Goal: Task Accomplishment & Management: Use online tool/utility

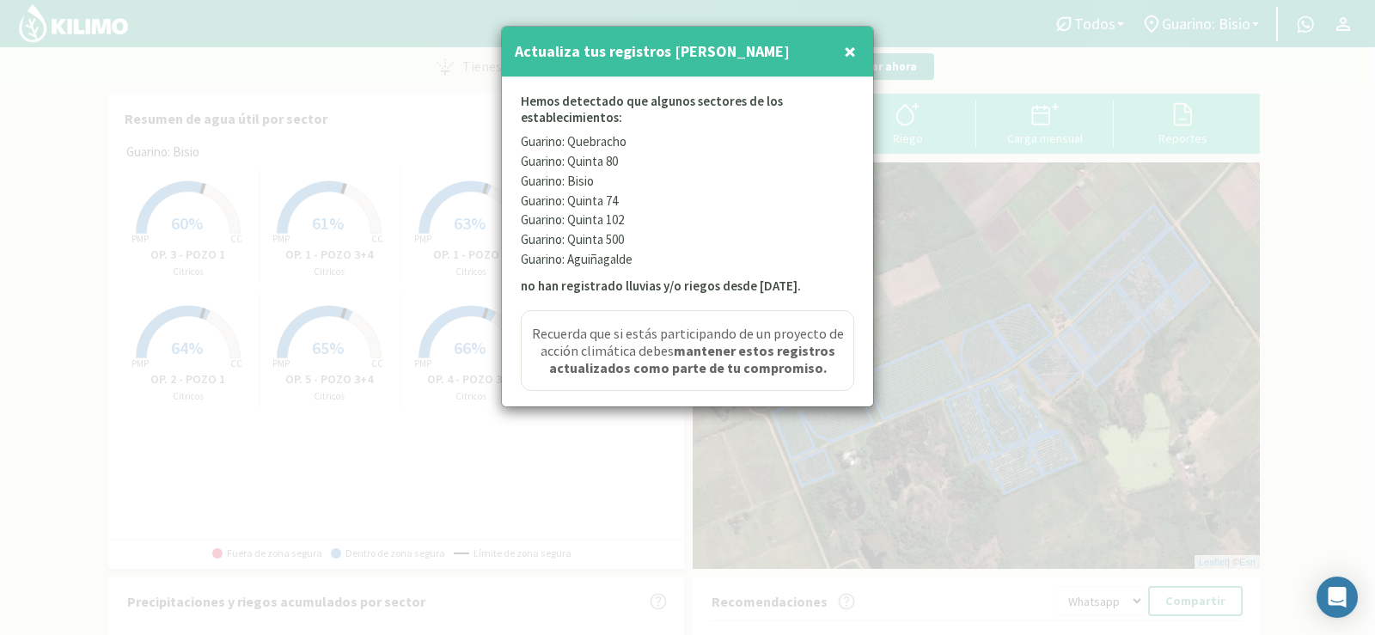
click at [847, 44] on span "×" at bounding box center [850, 51] width 12 height 28
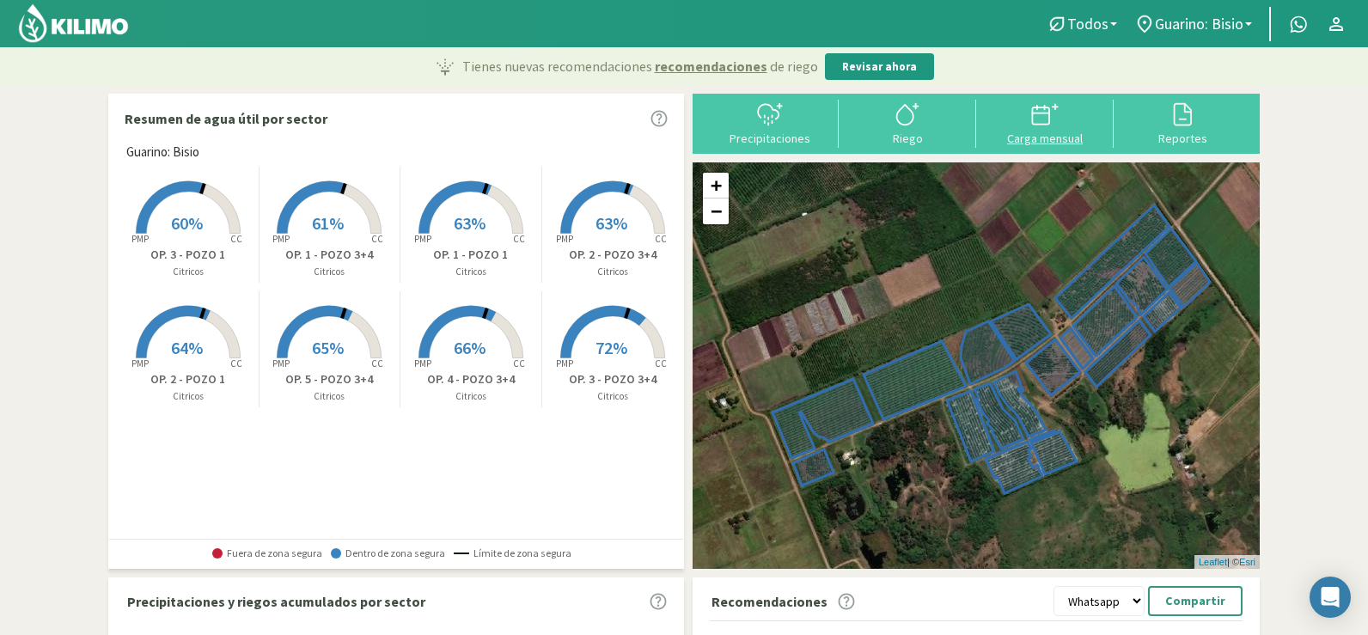
click at [1064, 130] on button "Carga mensual" at bounding box center [1044, 123] width 137 height 46
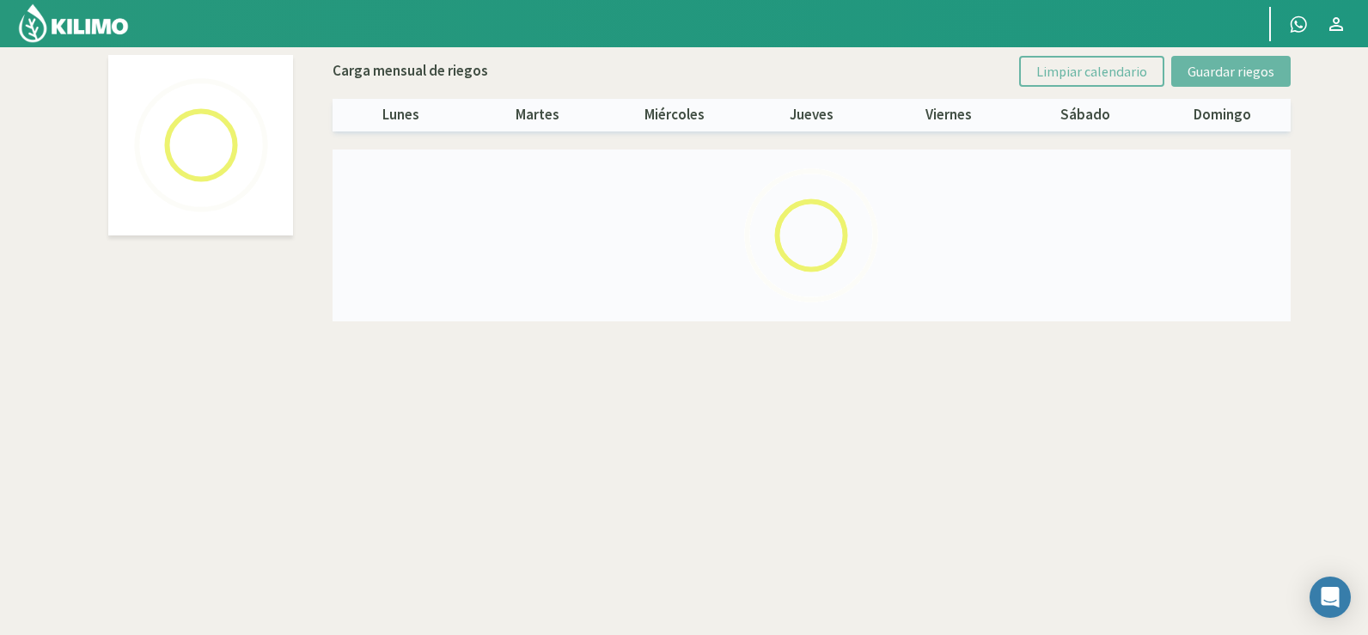
select select "1: Object"
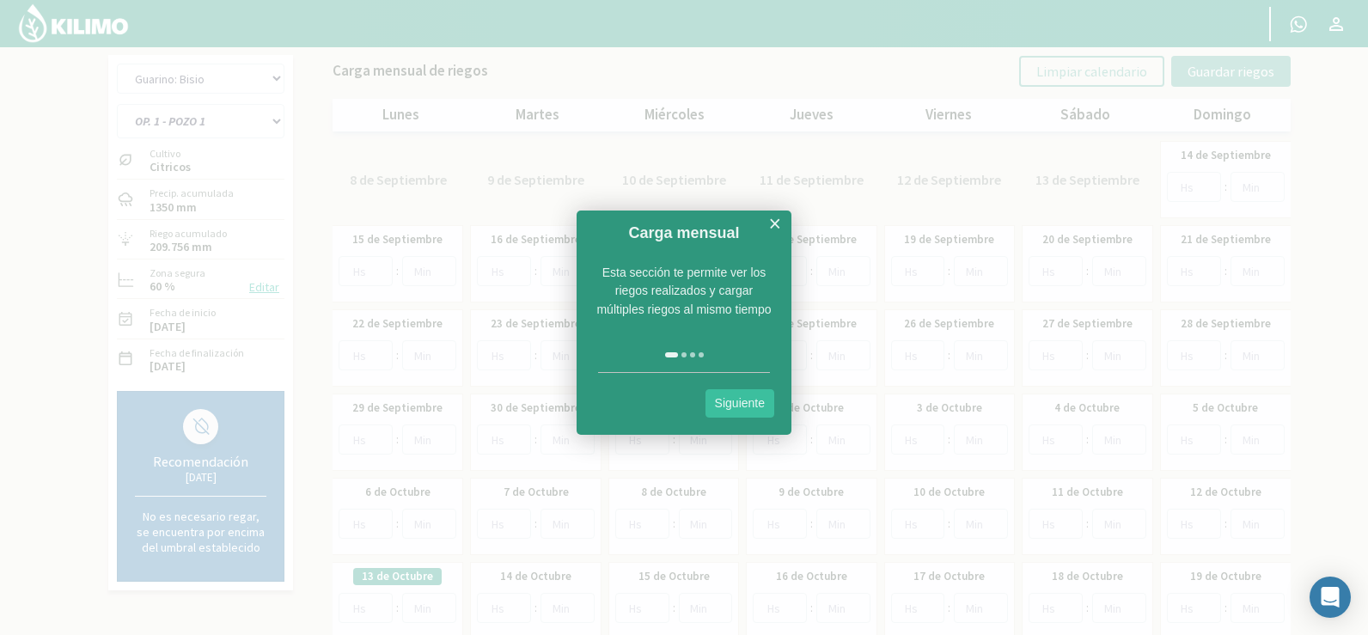
click at [777, 218] on link "×" at bounding box center [774, 223] width 13 height 21
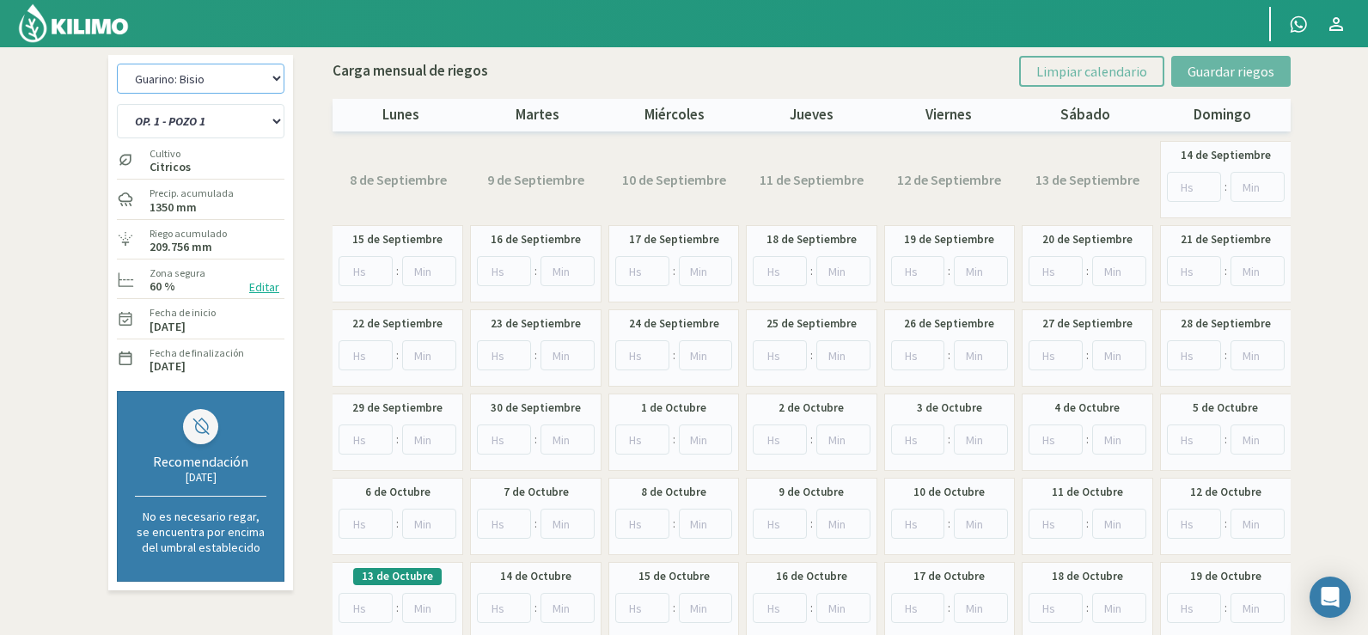
drag, startPoint x: 212, startPoint y: 82, endPoint x: 215, endPoint y: 93, distance: 10.6
click at [214, 90] on select "[PERSON_NAME]: [PERSON_NAME]: [PERSON_NAME]: [PERSON_NAME]: Quinta 102 [PERSON_…" at bounding box center [201, 79] width 168 height 30
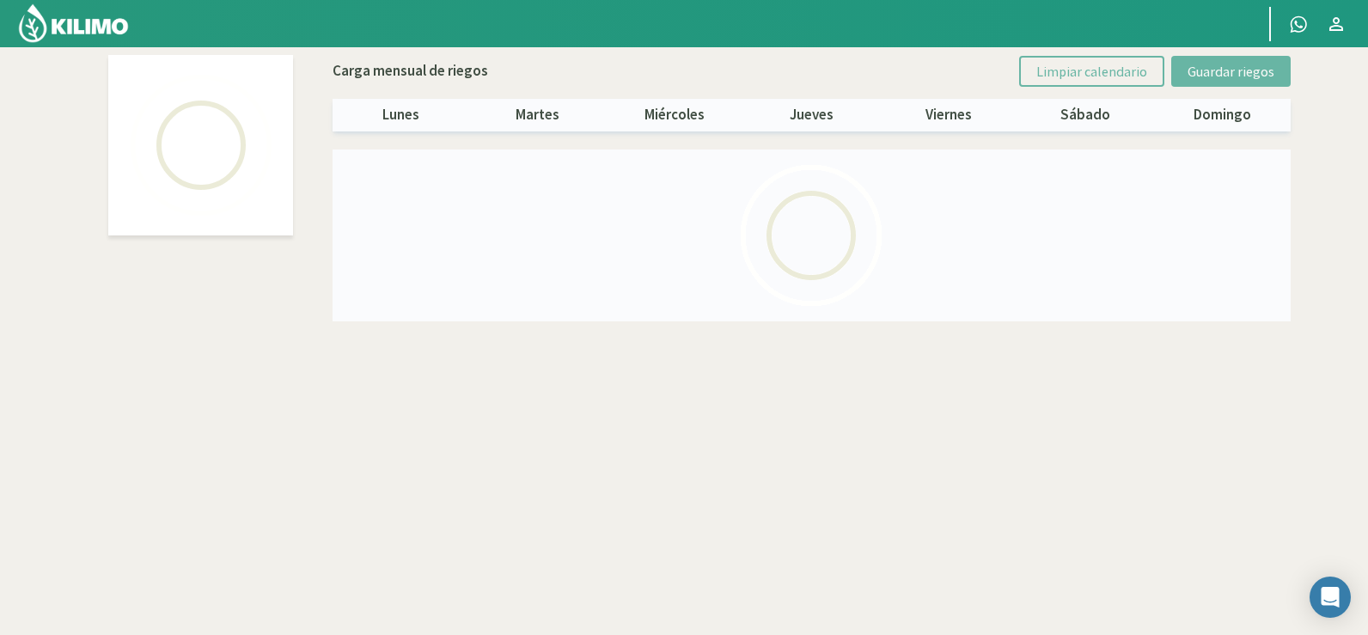
select select "6: Object"
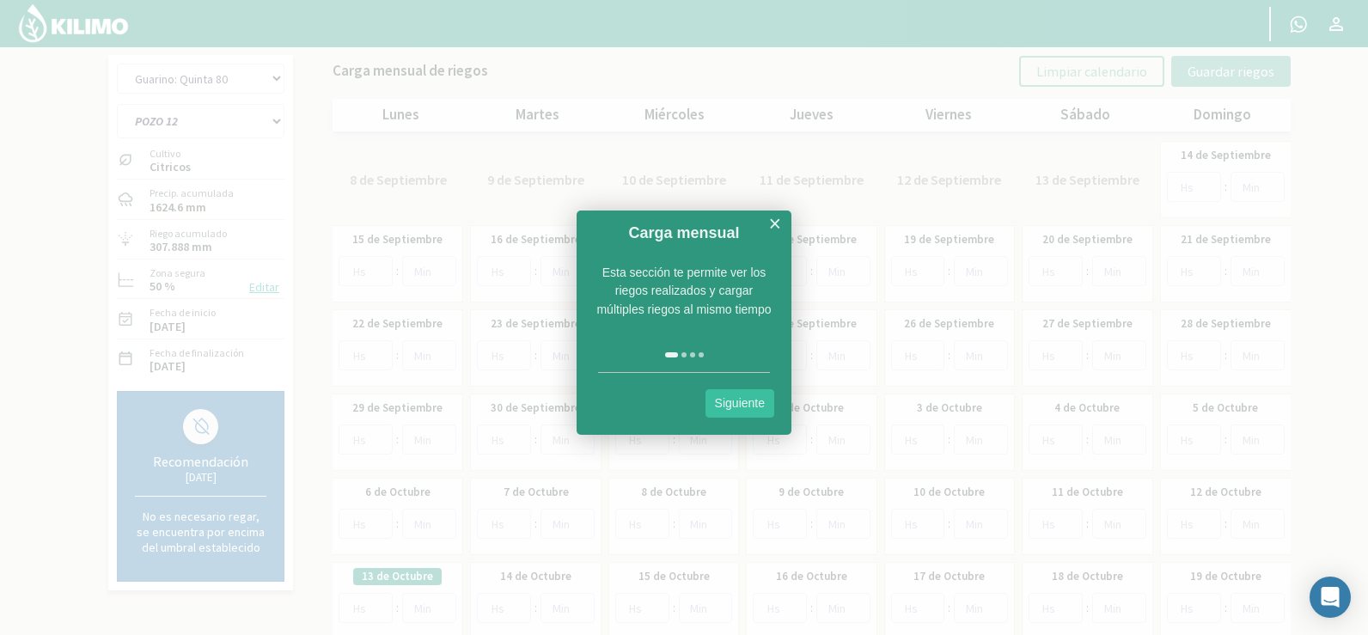
click at [742, 403] on link "Siguiente" at bounding box center [739, 403] width 69 height 28
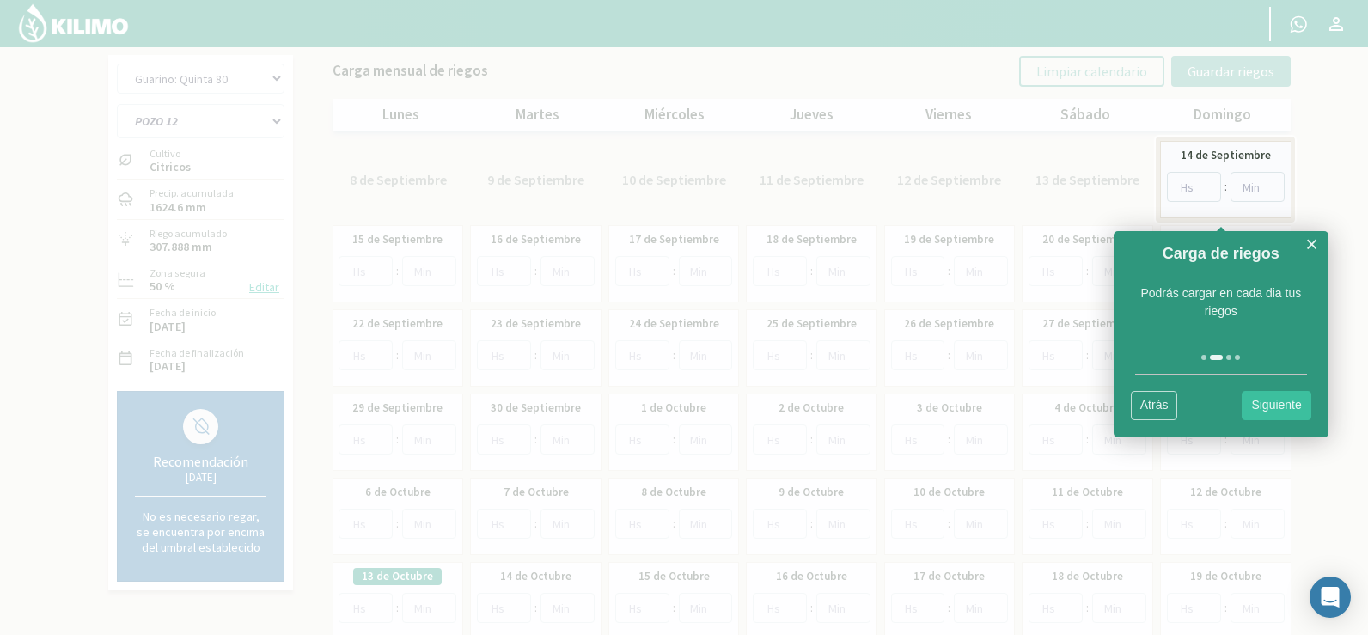
click at [1282, 412] on link "Siguiente" at bounding box center [1275, 405] width 69 height 28
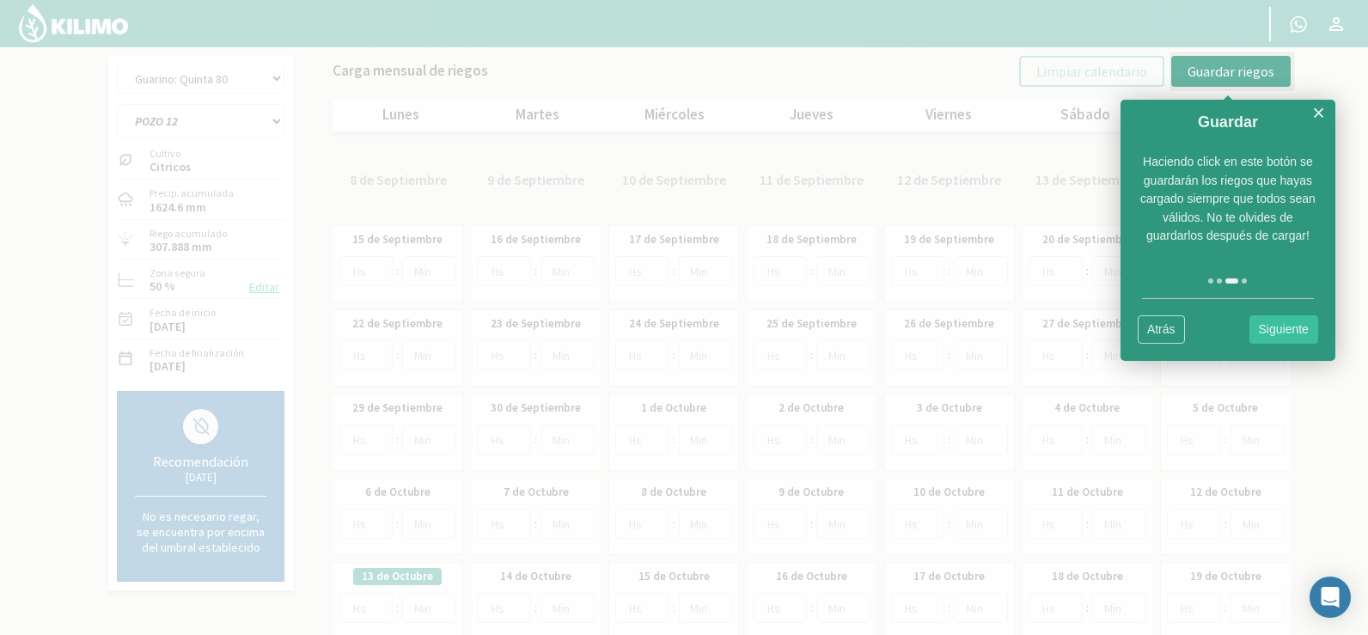
click at [1298, 318] on link "Siguiente" at bounding box center [1283, 329] width 69 height 28
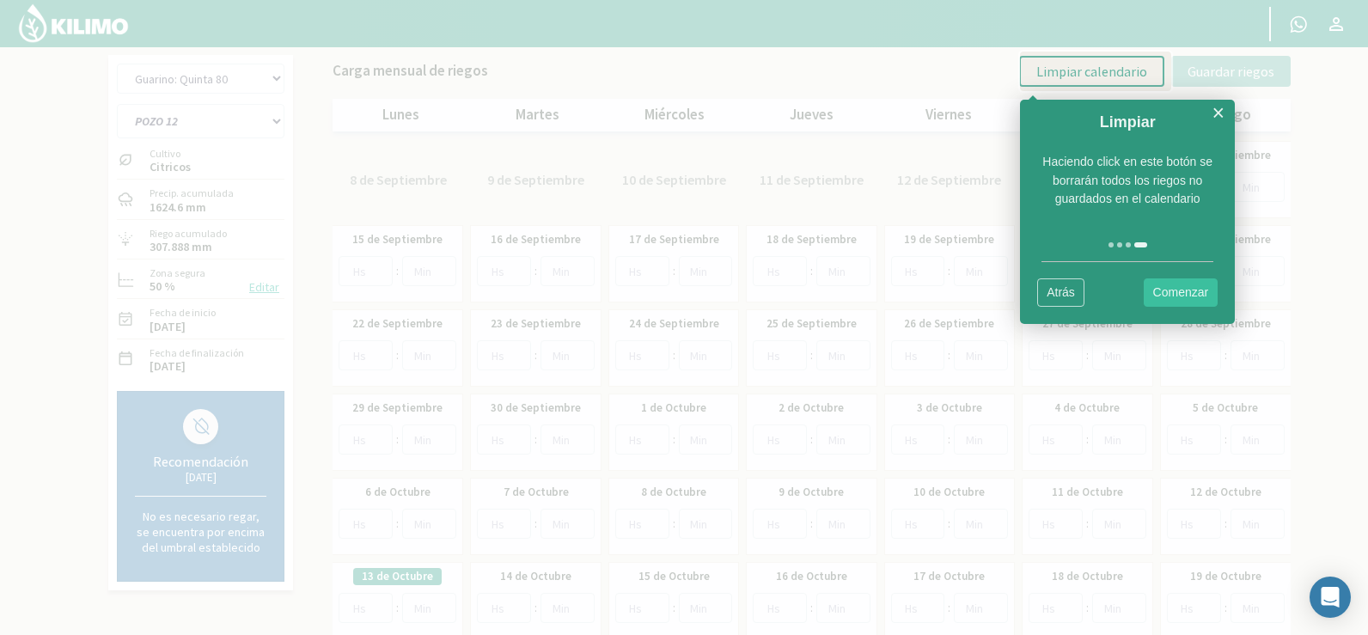
click at [1180, 293] on link "Comenzar" at bounding box center [1180, 292] width 75 height 28
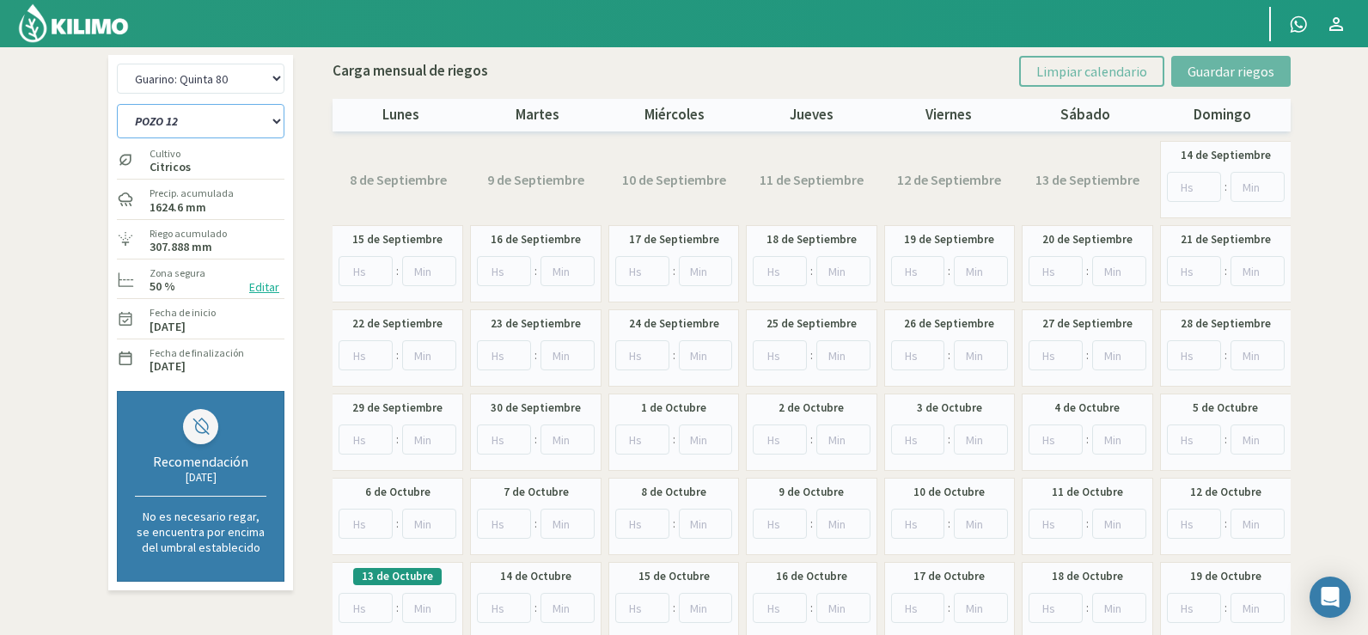
click at [215, 121] on select "POZO 12 POZO 19 Pozo 1 [PERSON_NAME] POZO 23 Pozo 66 POZO 94+96 [GEOGRAPHIC_DAT…" at bounding box center [201, 121] width 168 height 34
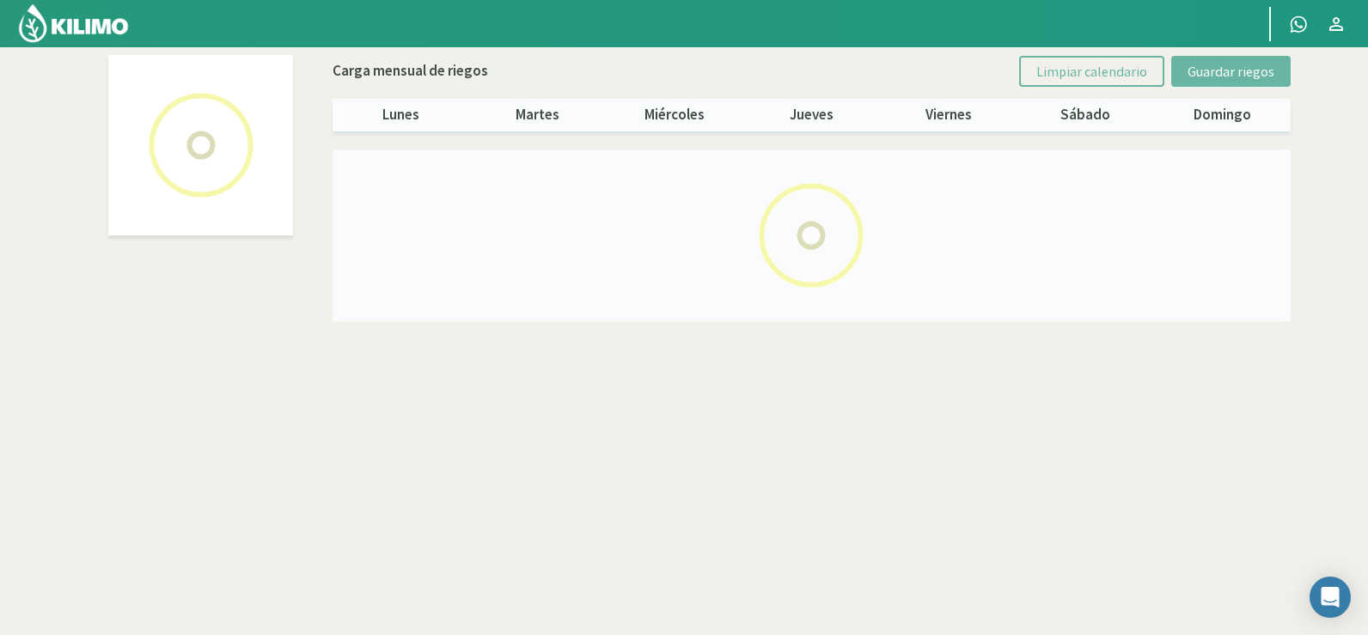
select select "6: Object"
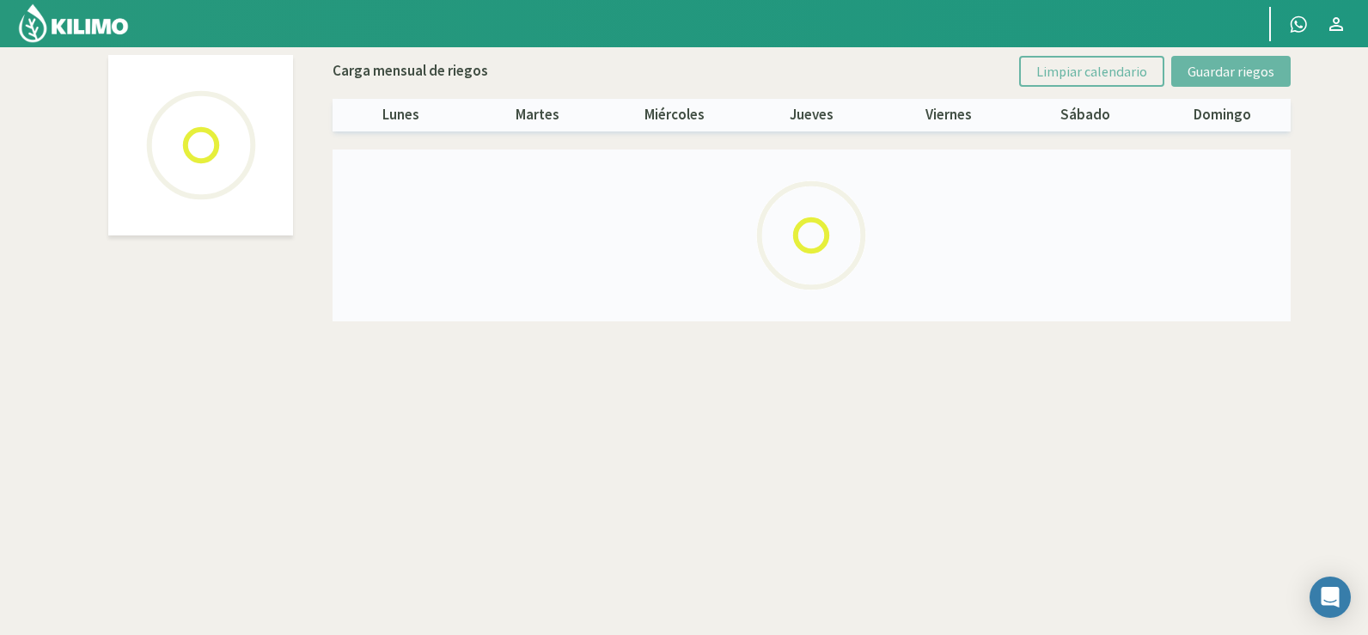
select select "7: Object"
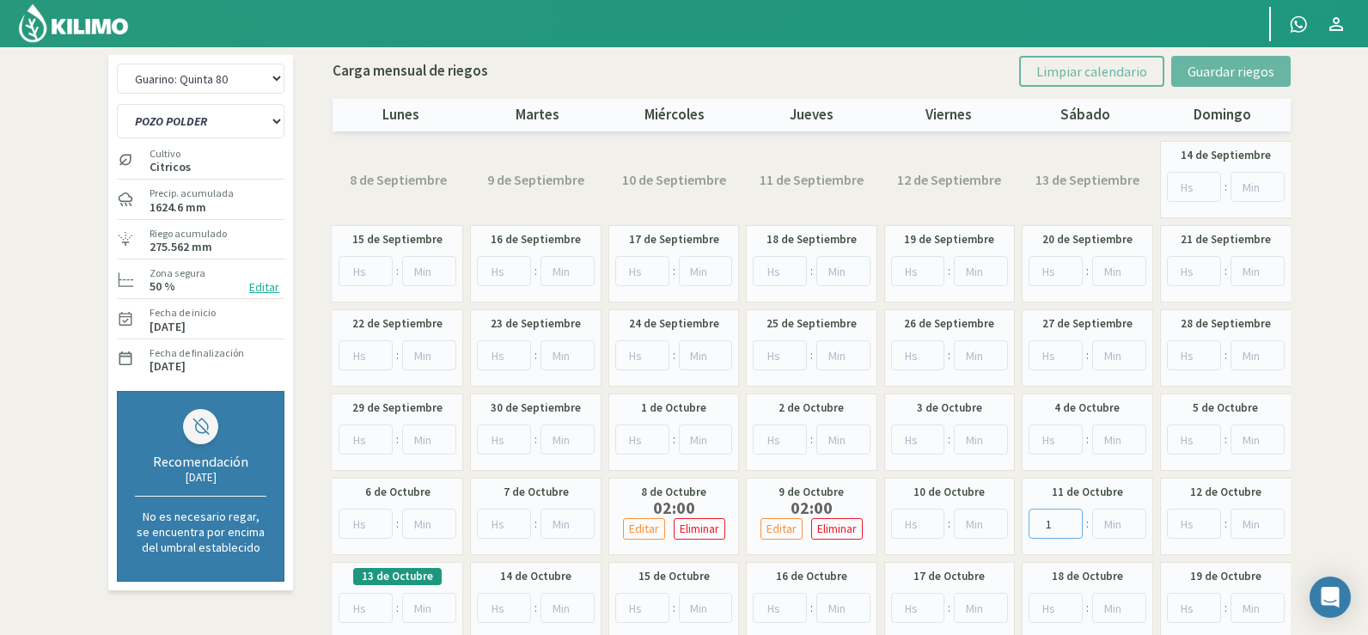
click at [1076, 518] on input "1" at bounding box center [1055, 524] width 54 height 30
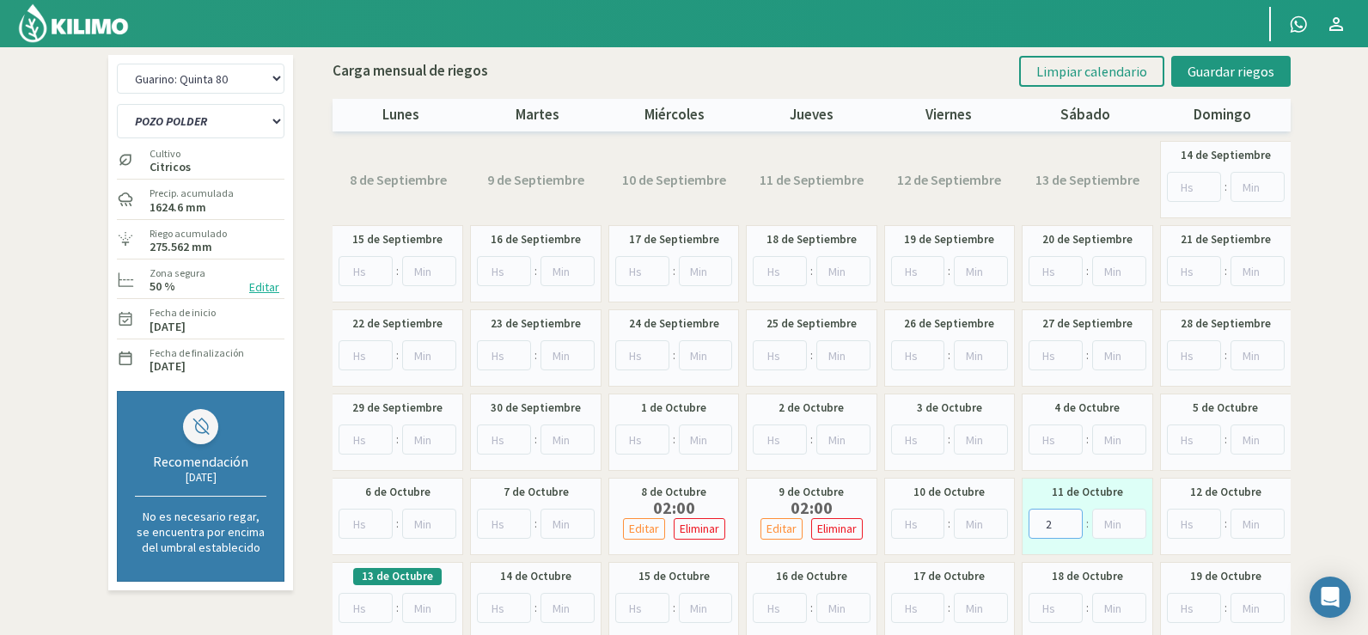
type input "2"
click at [1076, 518] on input "2" at bounding box center [1055, 524] width 54 height 30
drag, startPoint x: 1134, startPoint y: 529, endPoint x: 1128, endPoint y: 516, distance: 14.2
type input "0"
click at [1134, 530] on input "0" at bounding box center [1119, 524] width 54 height 30
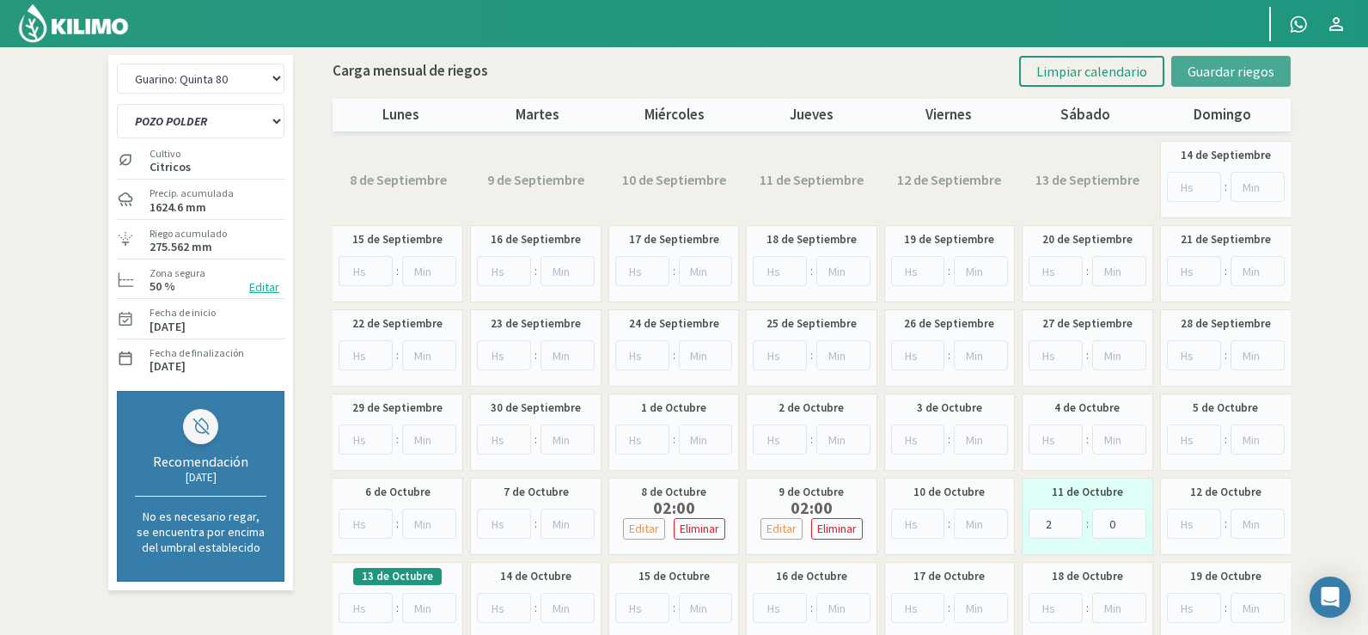
click at [1249, 62] on button "Guardar riegos" at bounding box center [1230, 71] width 119 height 31
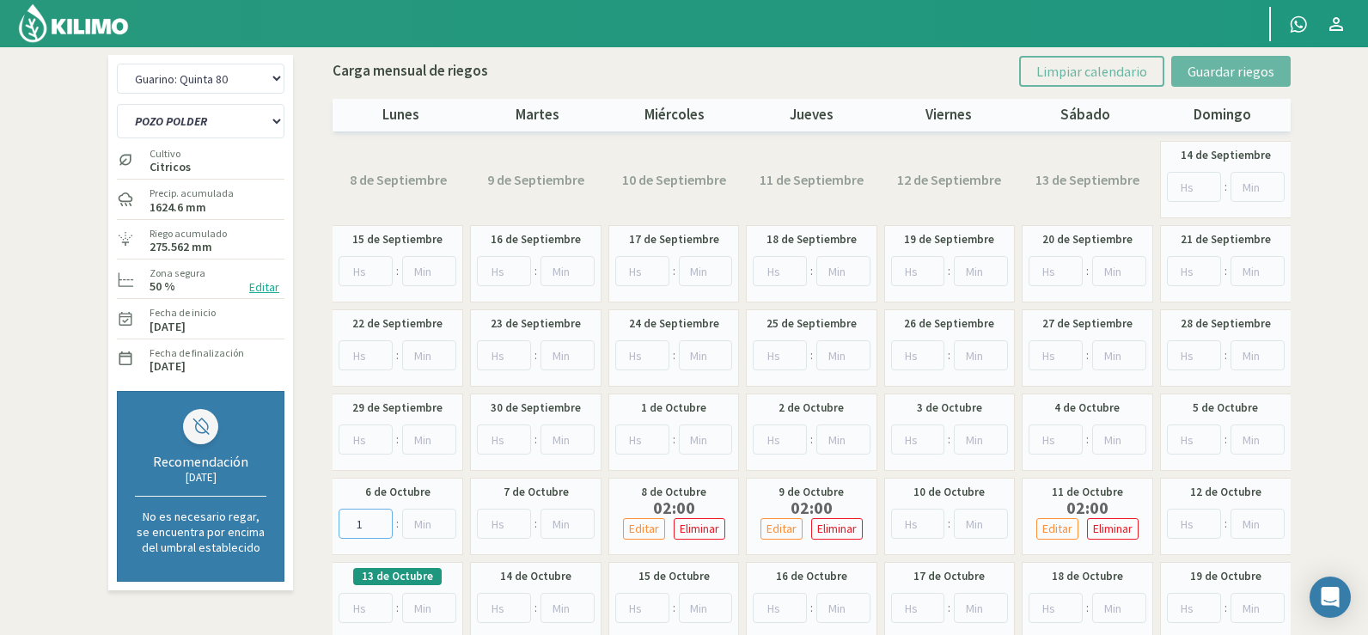
click at [379, 521] on input "1" at bounding box center [365, 524] width 54 height 30
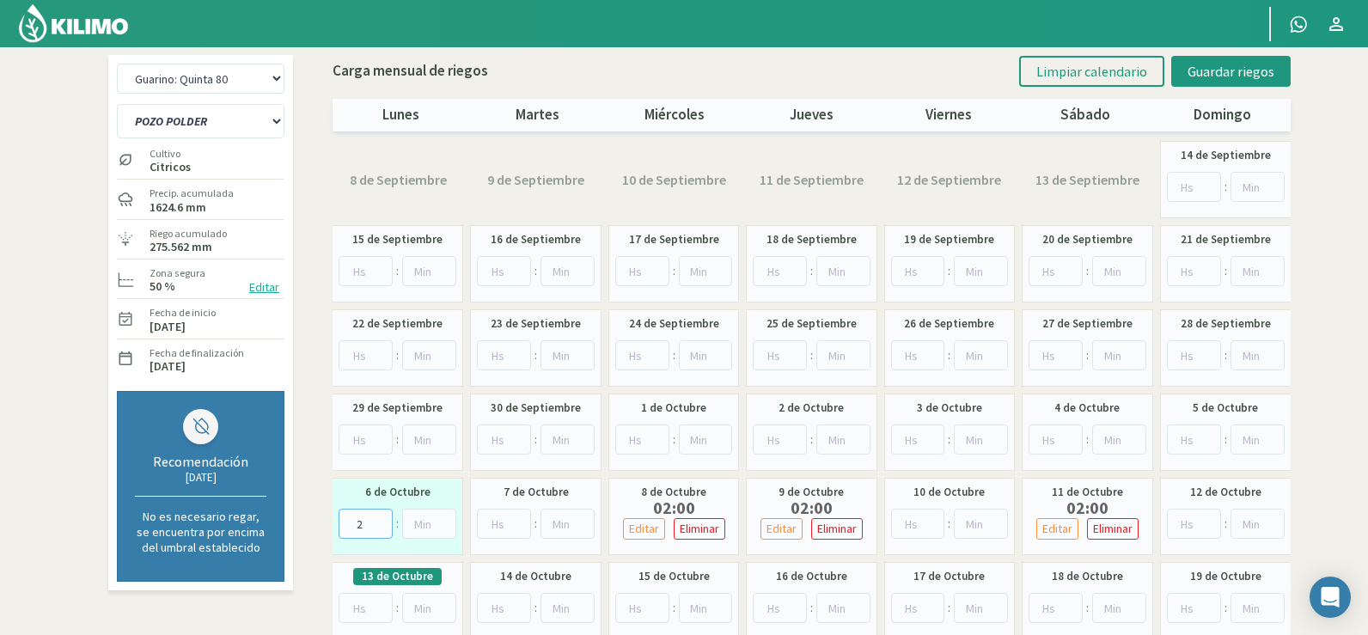
type input "2"
click at [379, 520] on input "2" at bounding box center [365, 524] width 54 height 30
click at [443, 535] on input "number" at bounding box center [429, 524] width 54 height 30
type input "0"
click at [440, 530] on input "0" at bounding box center [429, 524] width 54 height 30
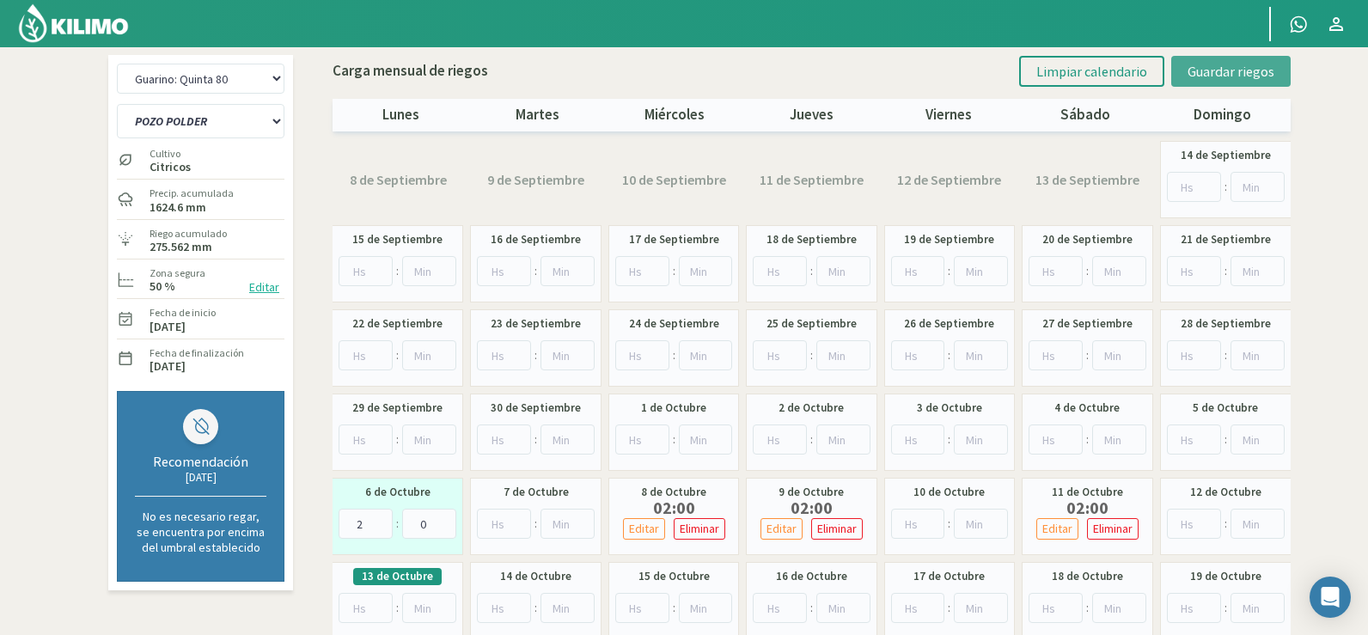
click at [1277, 64] on button "Guardar riegos" at bounding box center [1230, 71] width 119 height 31
